Goal: Communication & Community: Share content

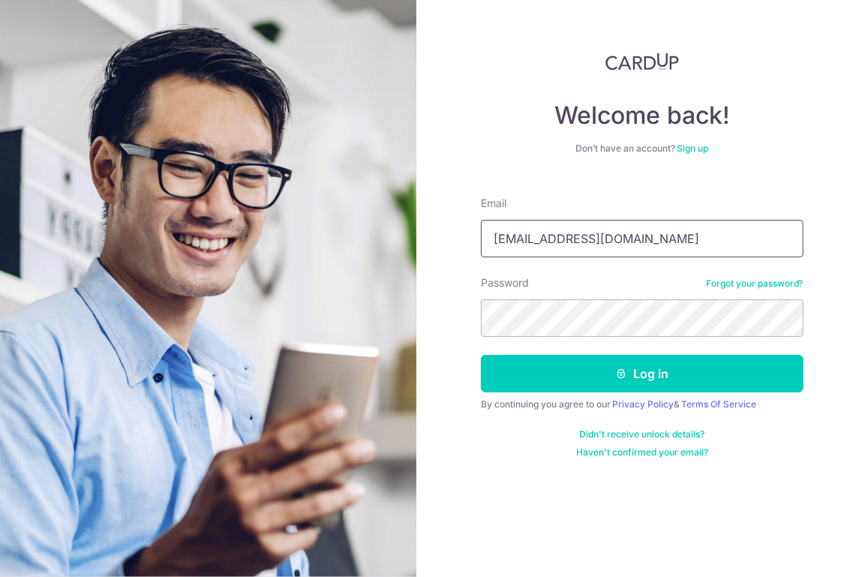
type input "[EMAIL_ADDRESS][DOMAIN_NAME]"
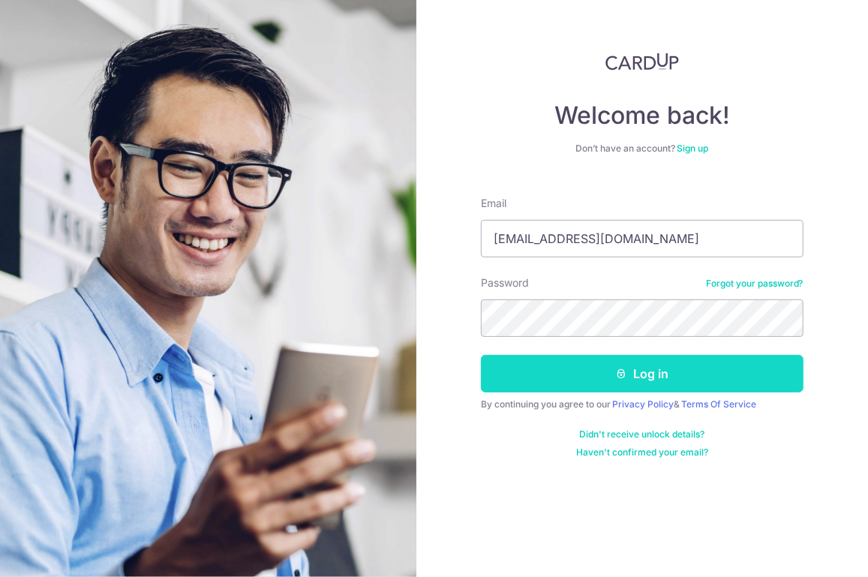
click at [557, 372] on button "Log in" at bounding box center [642, 374] width 323 height 38
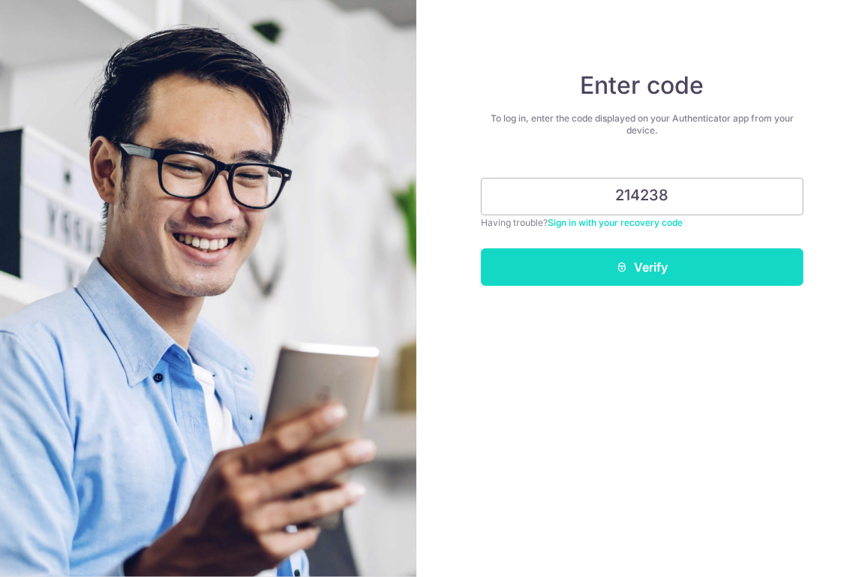
type input "214238"
click at [578, 276] on button "Verify" at bounding box center [642, 267] width 323 height 38
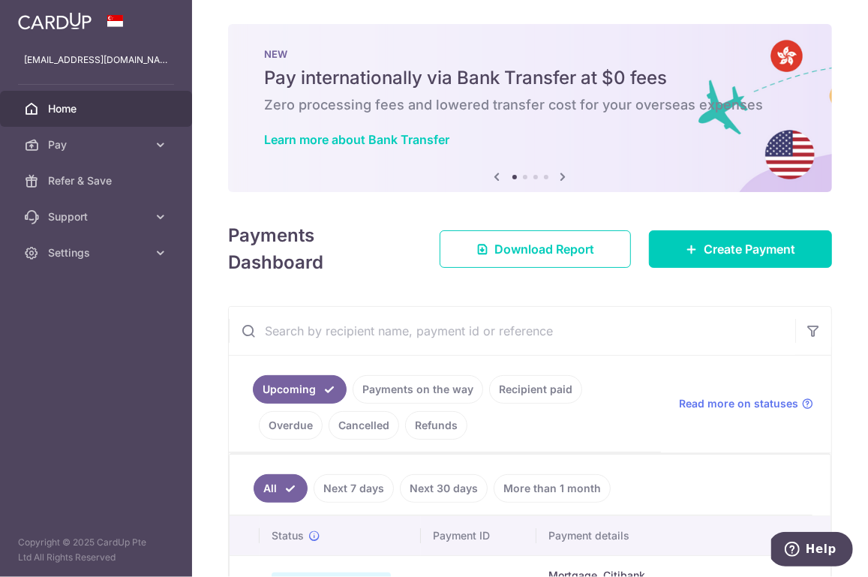
click at [568, 173] on icon at bounding box center [564, 176] width 18 height 19
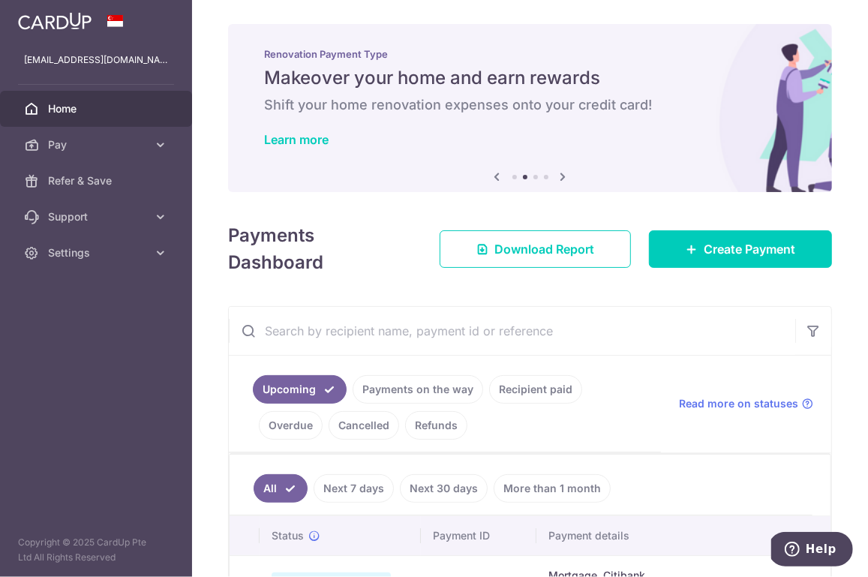
click at [568, 173] on icon at bounding box center [564, 176] width 18 height 19
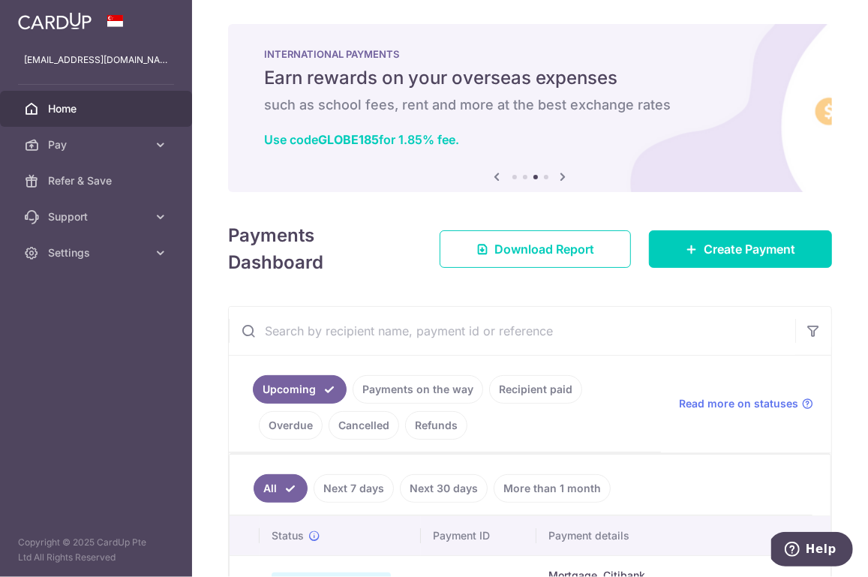
click at [568, 173] on icon at bounding box center [564, 176] width 18 height 19
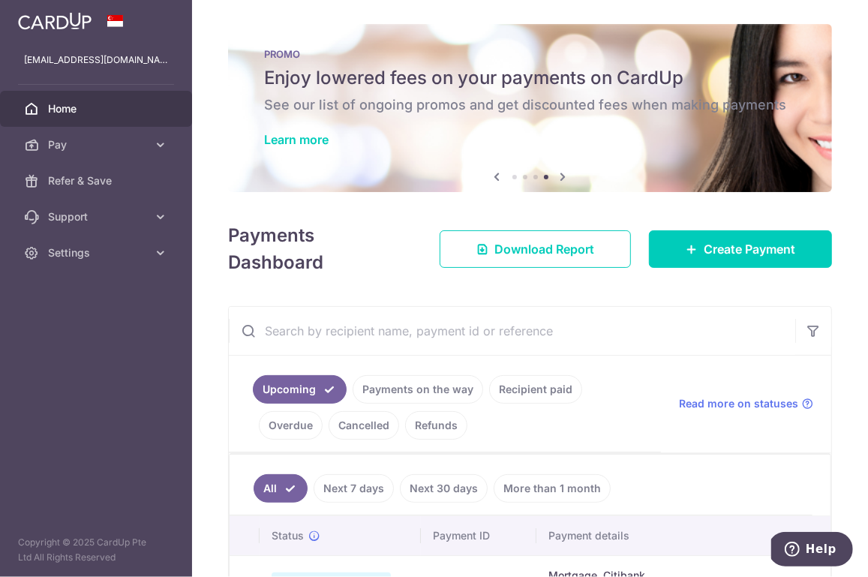
click at [568, 173] on icon at bounding box center [564, 176] width 18 height 19
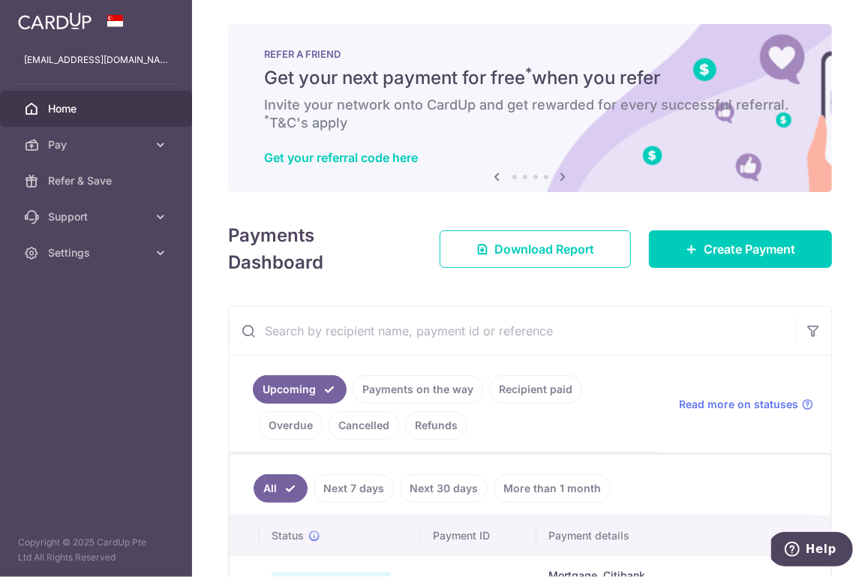
click at [568, 173] on icon at bounding box center [564, 176] width 18 height 19
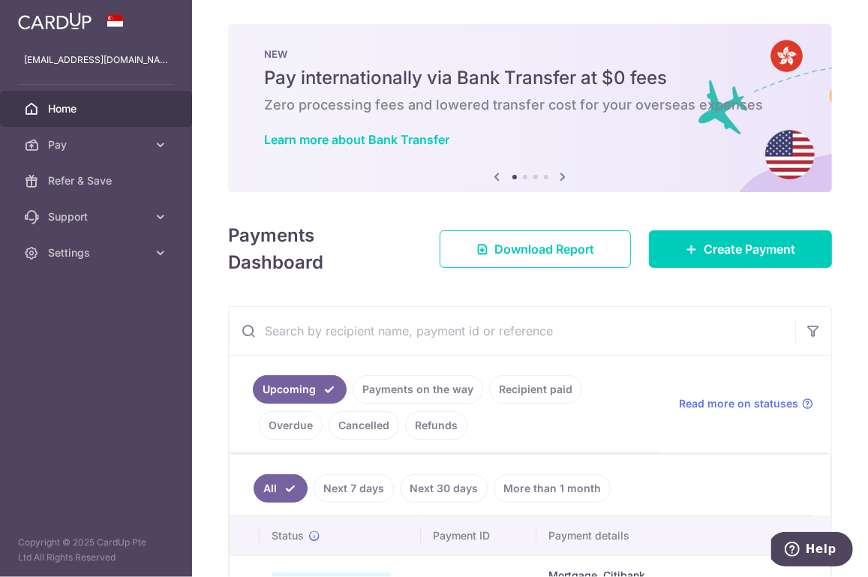
click at [568, 173] on icon at bounding box center [564, 176] width 18 height 19
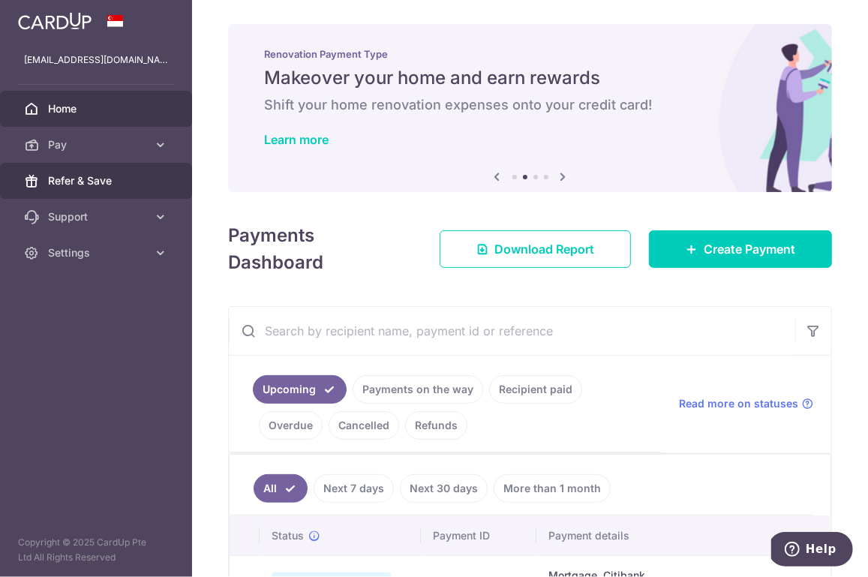
click at [158, 198] on link "Refer & Save" at bounding box center [96, 181] width 192 height 36
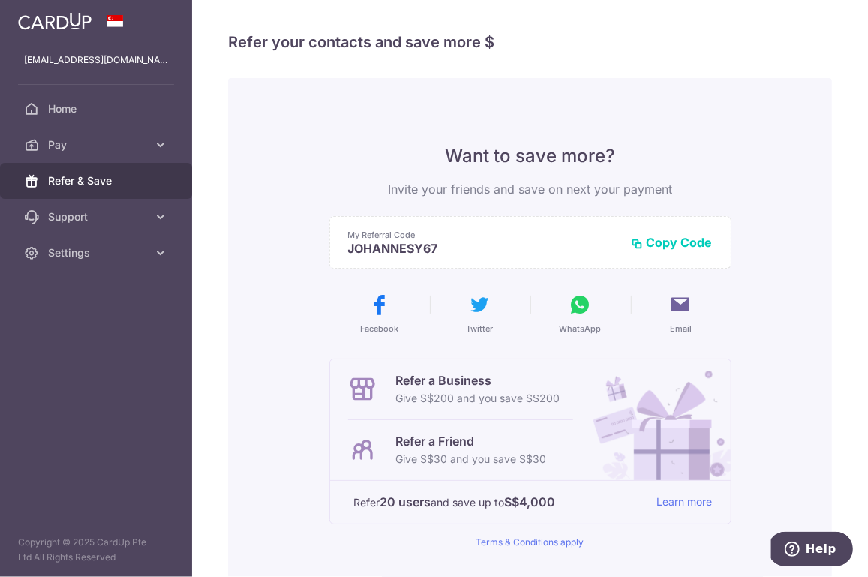
click at [675, 241] on button "Copy Code" at bounding box center [672, 242] width 81 height 15
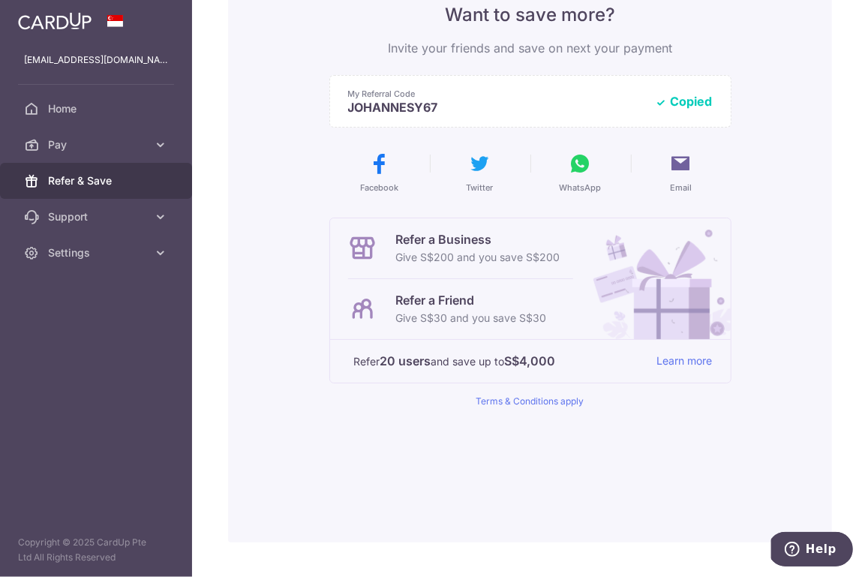
scroll to position [170, 0]
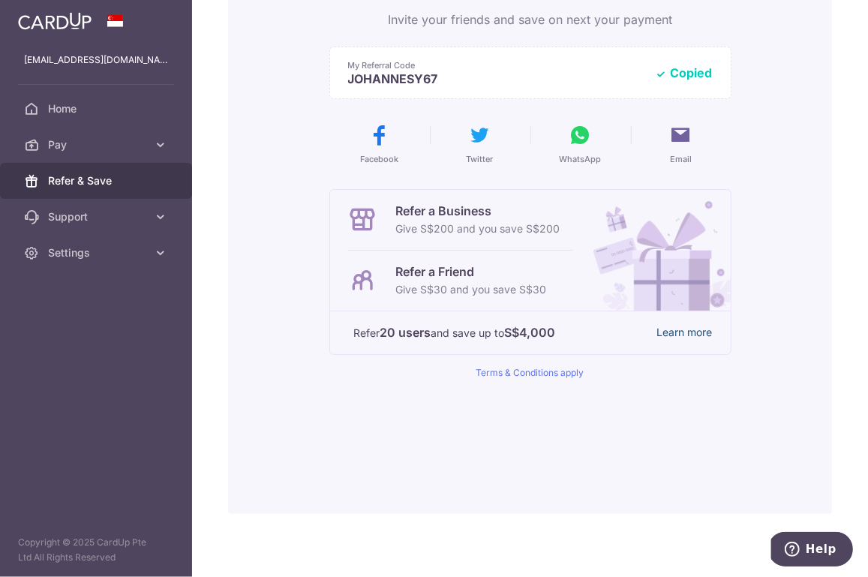
click at [657, 338] on link "Learn more" at bounding box center [685, 332] width 56 height 19
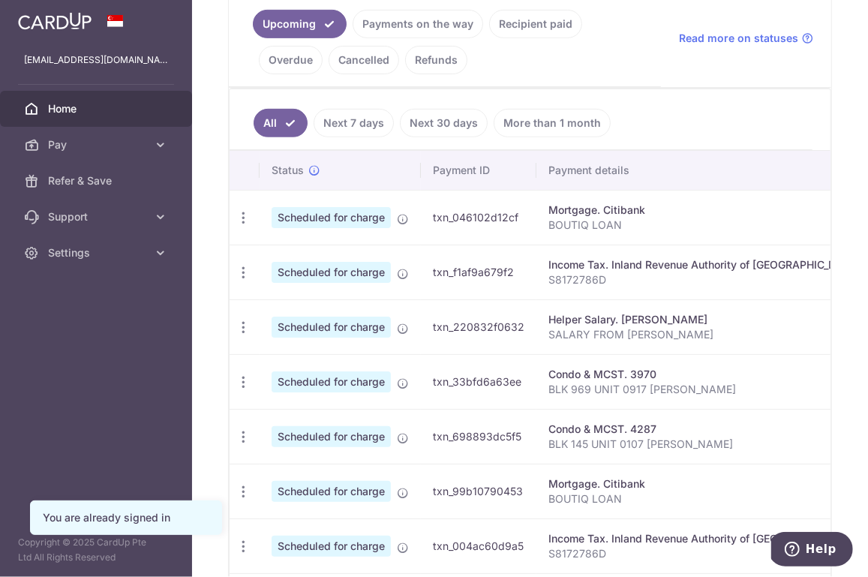
scroll to position [317, 0]
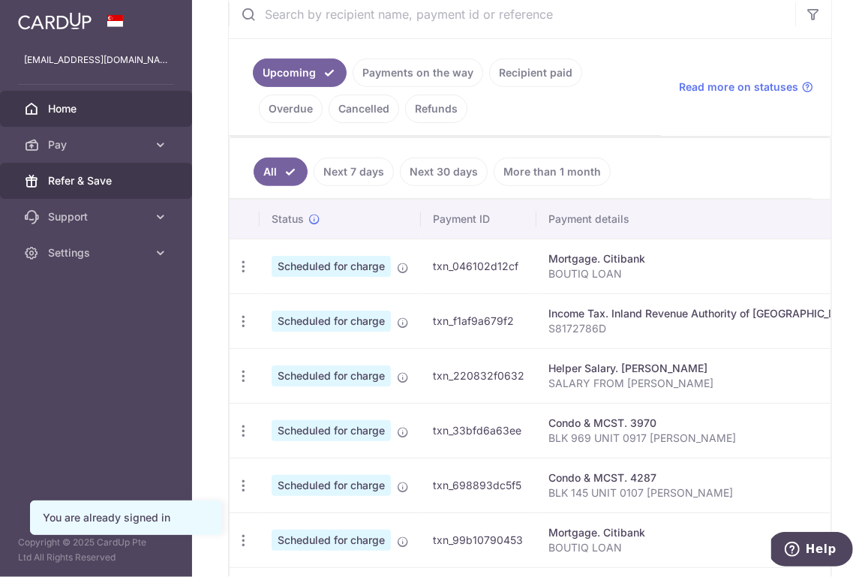
click at [137, 189] on link "Refer & Save" at bounding box center [96, 181] width 192 height 36
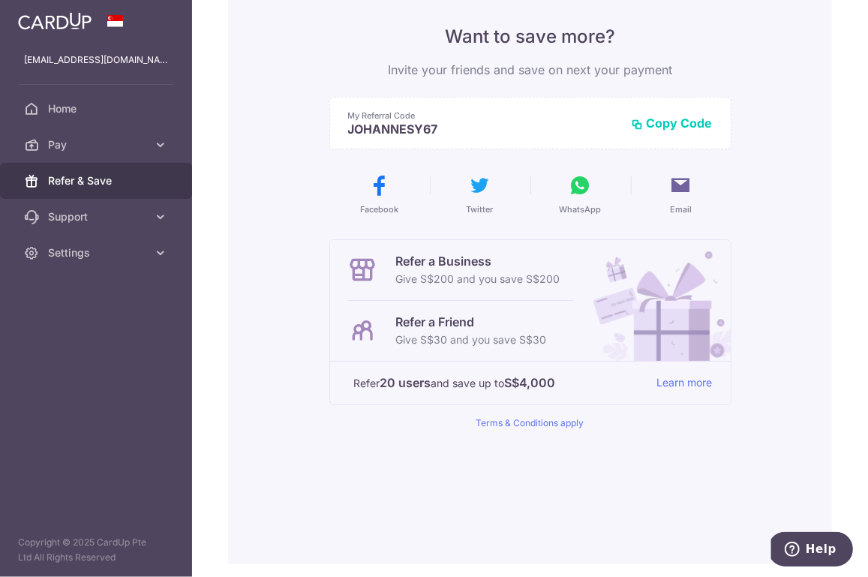
scroll to position [161, 0]
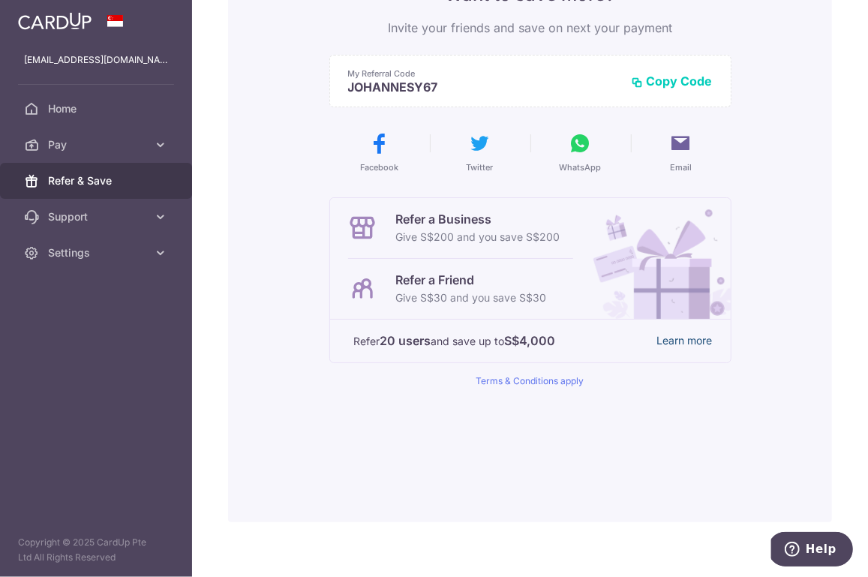
click at [665, 338] on link "Learn more" at bounding box center [685, 341] width 56 height 19
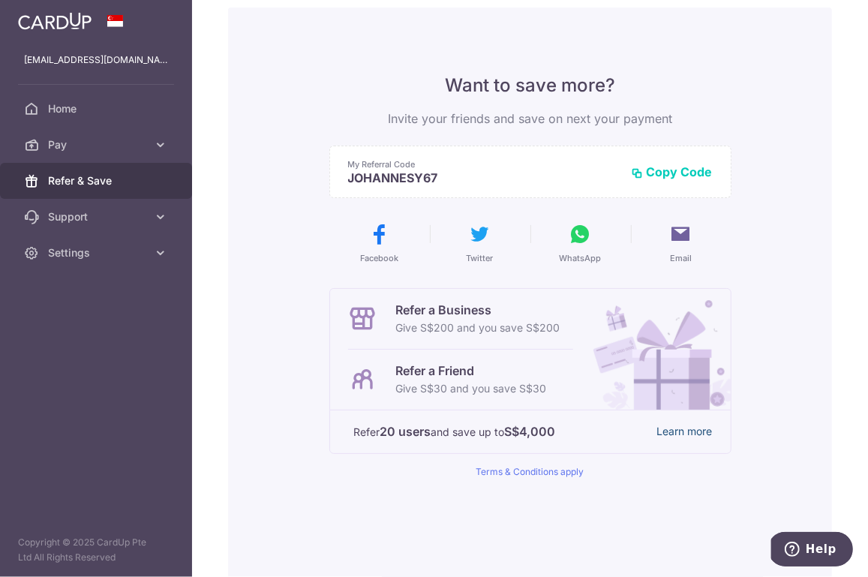
scroll to position [56, 0]
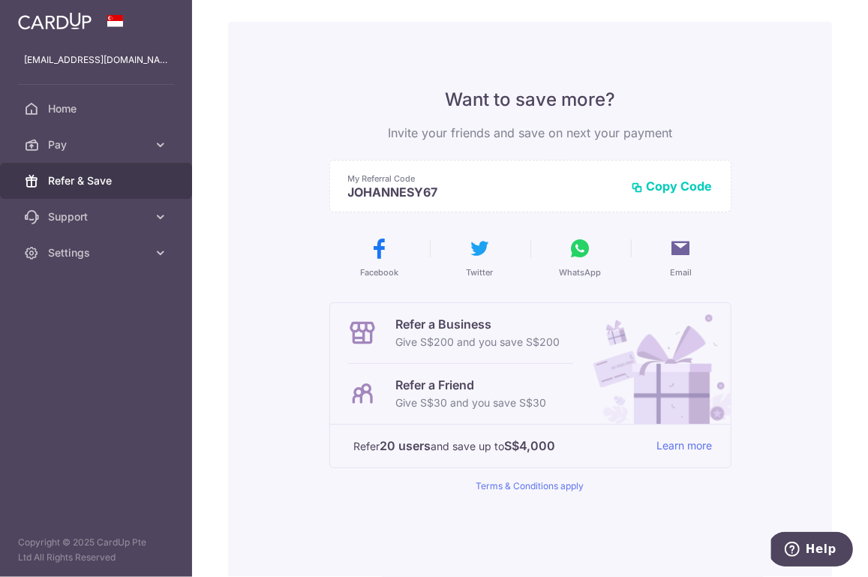
click at [696, 262] on button "Email" at bounding box center [681, 257] width 89 height 42
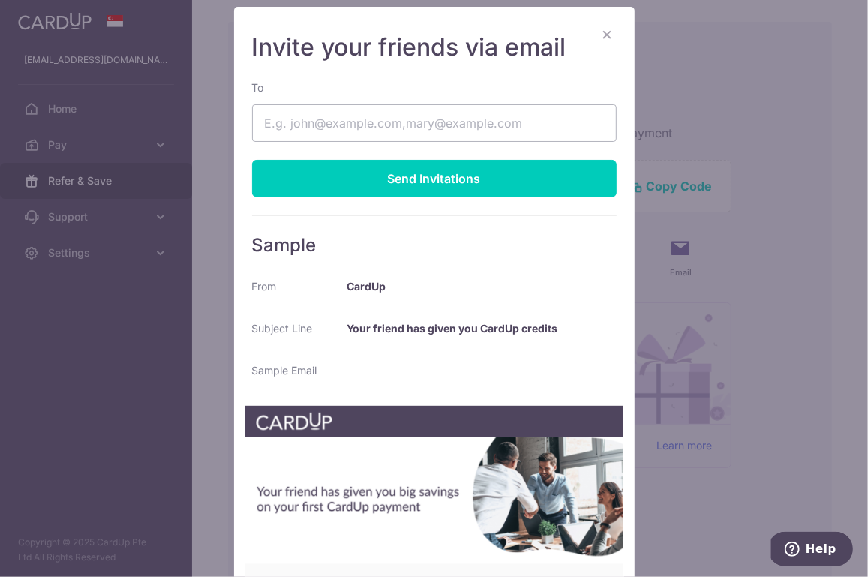
scroll to position [28, 0]
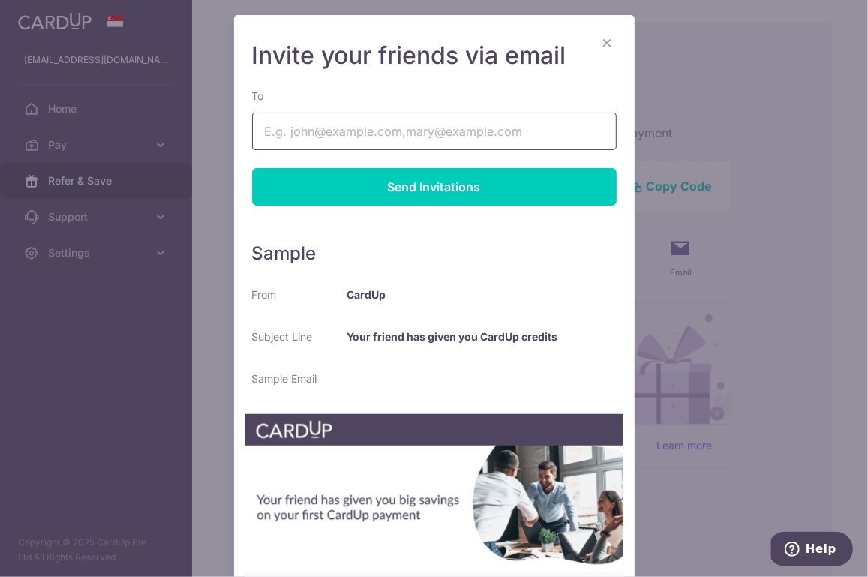
click at [496, 143] on input "To" at bounding box center [434, 132] width 365 height 38
type input "johnnyharjantho@gmail.com"
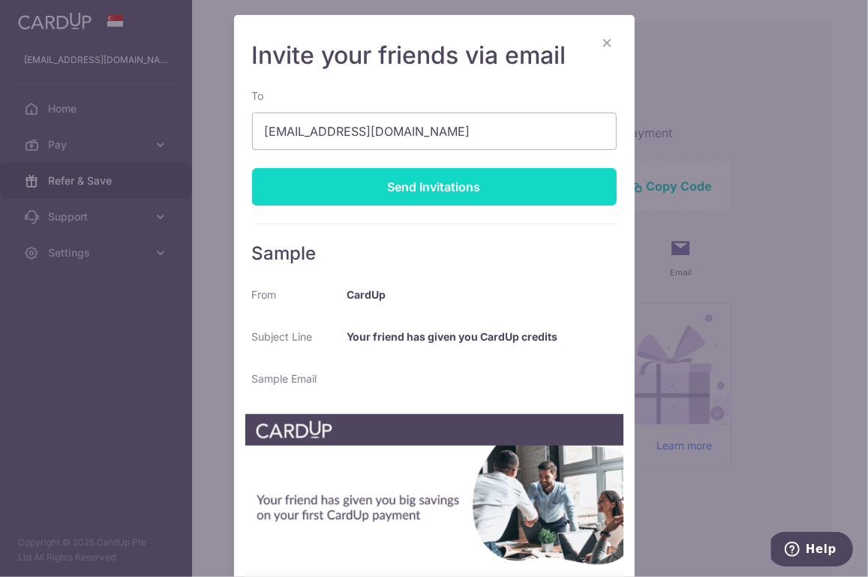
click at [459, 179] on div "Send Invitations" at bounding box center [434, 187] width 365 height 38
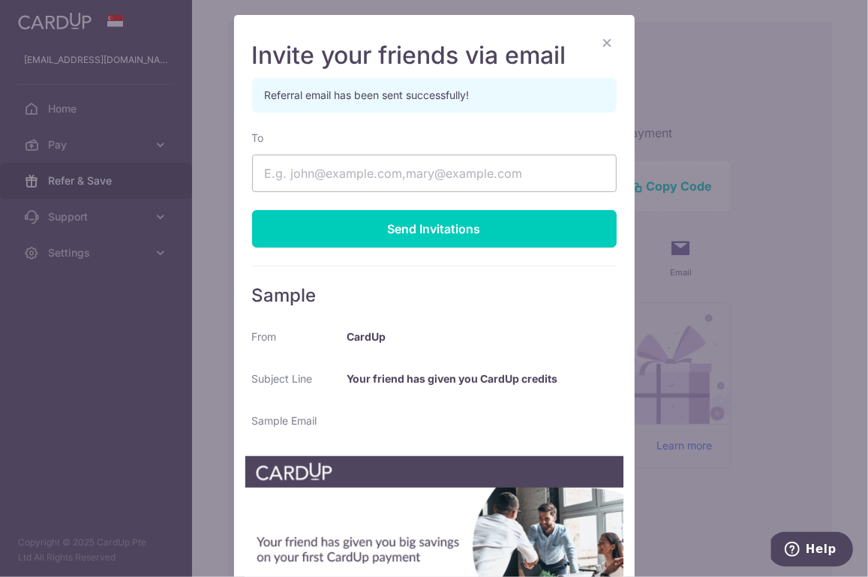
click at [603, 46] on button "×" at bounding box center [608, 42] width 18 height 18
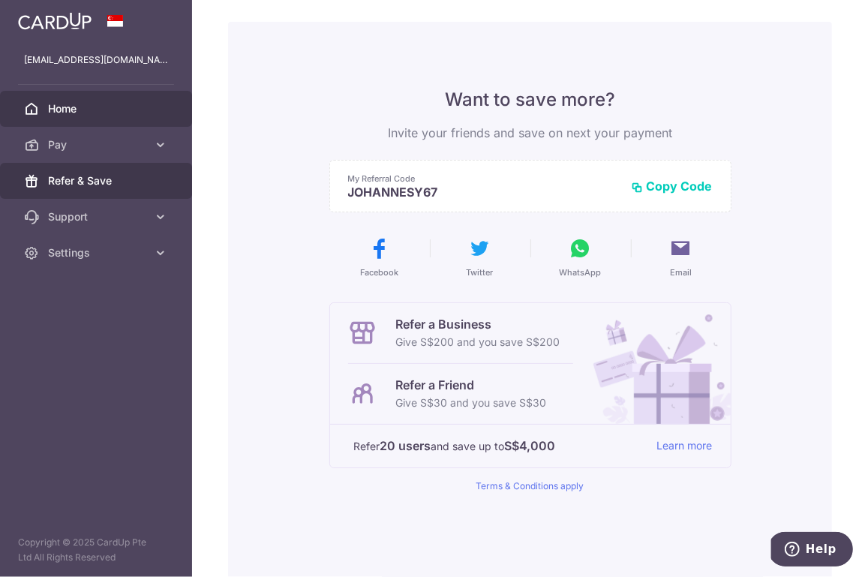
click at [101, 122] on link "Home" at bounding box center [96, 109] width 192 height 36
